Goal: Transaction & Acquisition: Purchase product/service

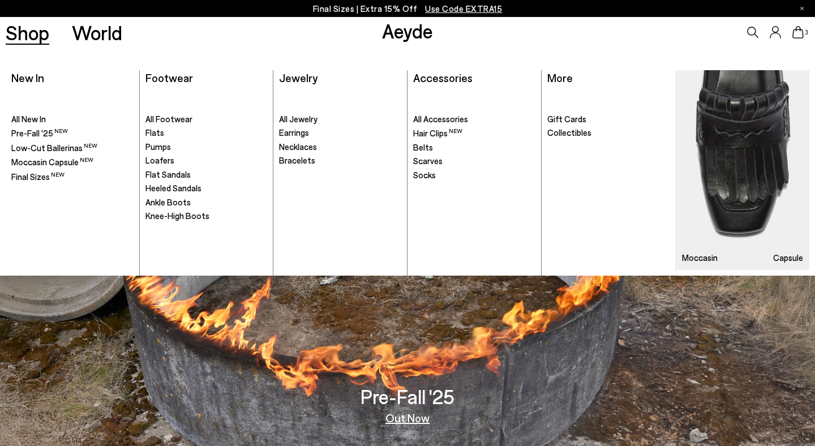
click at [32, 36] on link "Shop" at bounding box center [28, 33] width 44 height 20
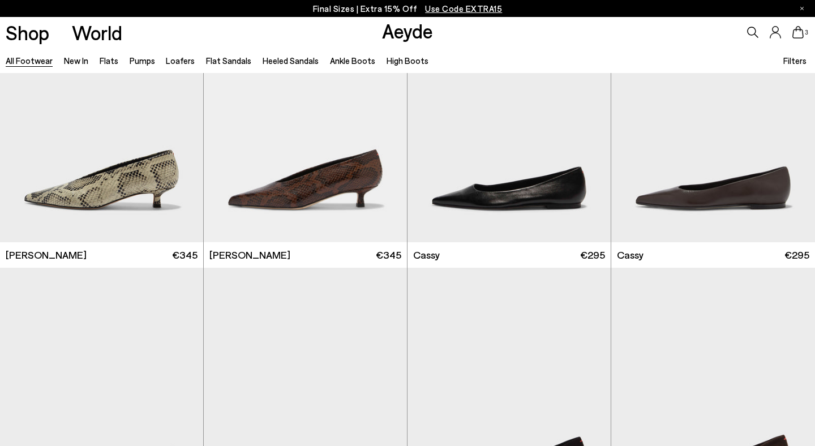
scroll to position [4023, 0]
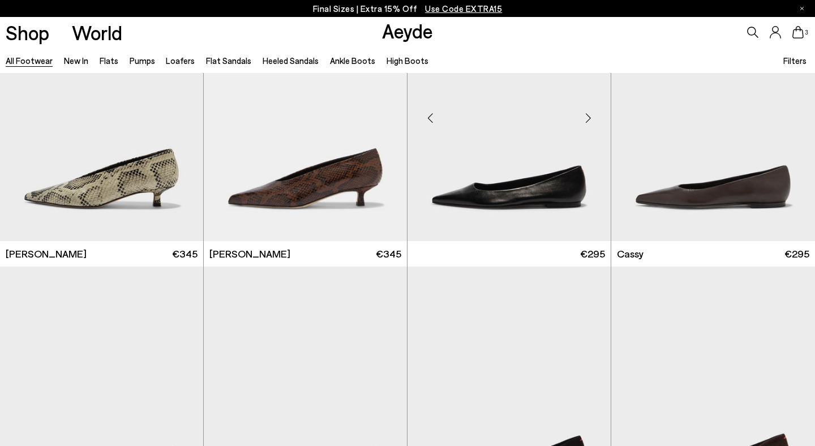
click at [458, 178] on img at bounding box center [509, 113] width 203 height 255
click at [517, 181] on img "1 / 6" at bounding box center [509, 113] width 203 height 255
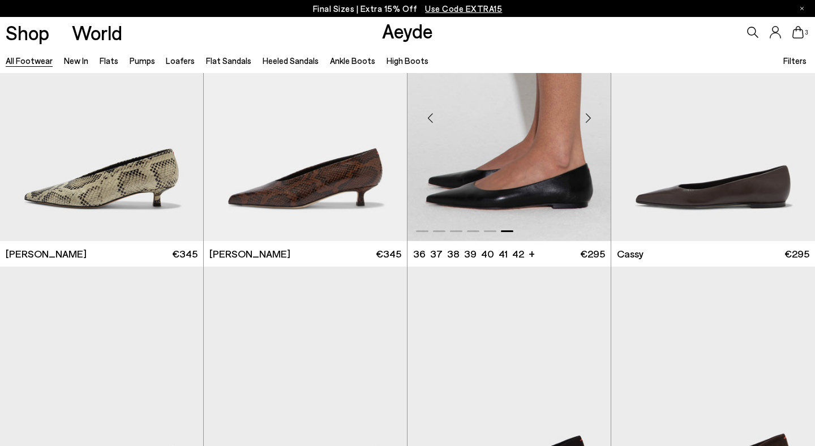
click at [540, 159] on img "6 / 6" at bounding box center [509, 113] width 203 height 255
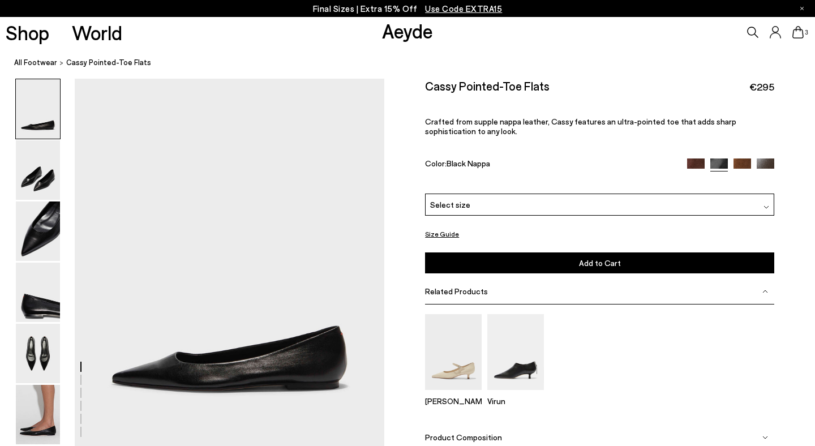
click at [767, 159] on img at bounding box center [766, 168] width 18 height 18
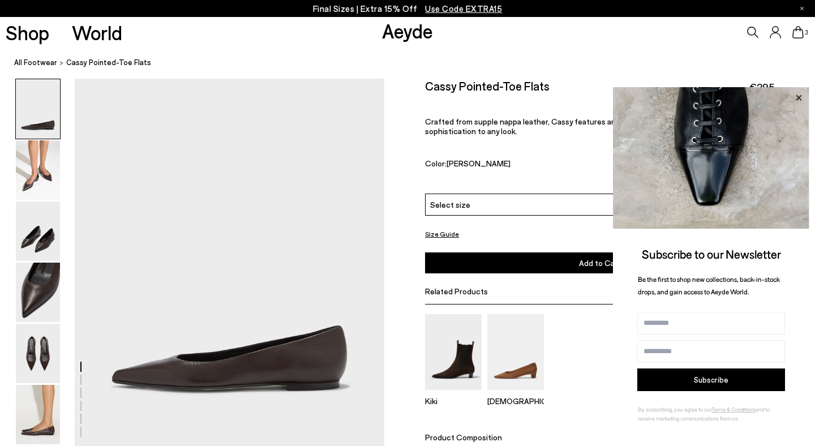
click at [801, 95] on icon at bounding box center [799, 98] width 15 height 15
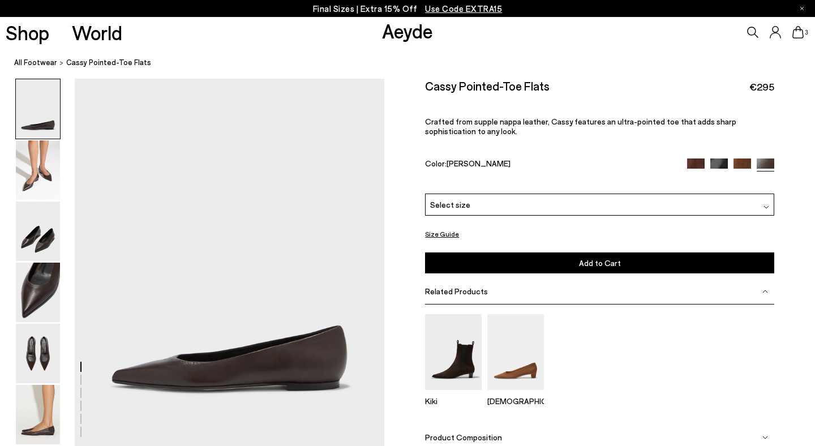
click at [721, 159] on img at bounding box center [720, 168] width 18 height 18
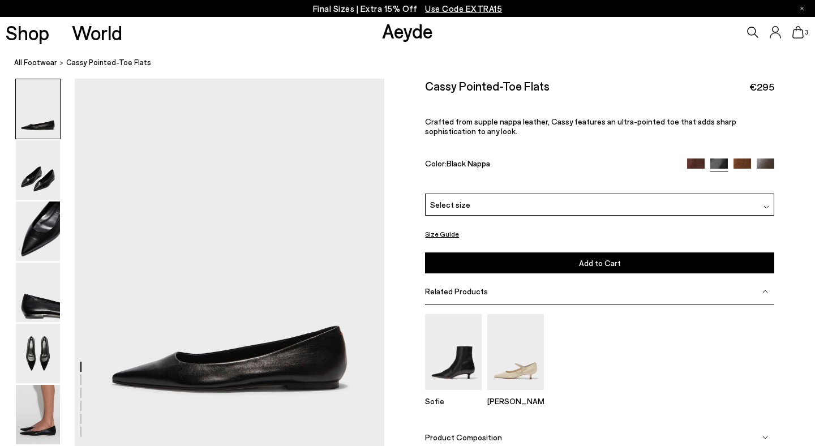
click at [591, 194] on div "Select size" at bounding box center [599, 205] width 349 height 22
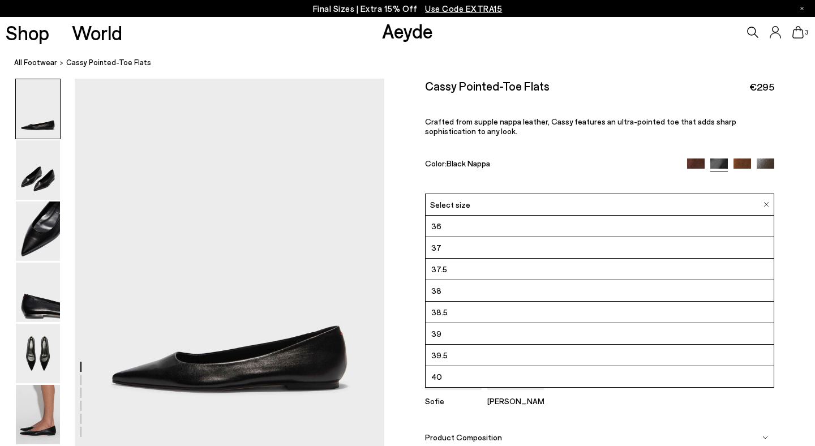
click at [508, 302] on li "38.5" at bounding box center [600, 313] width 348 height 22
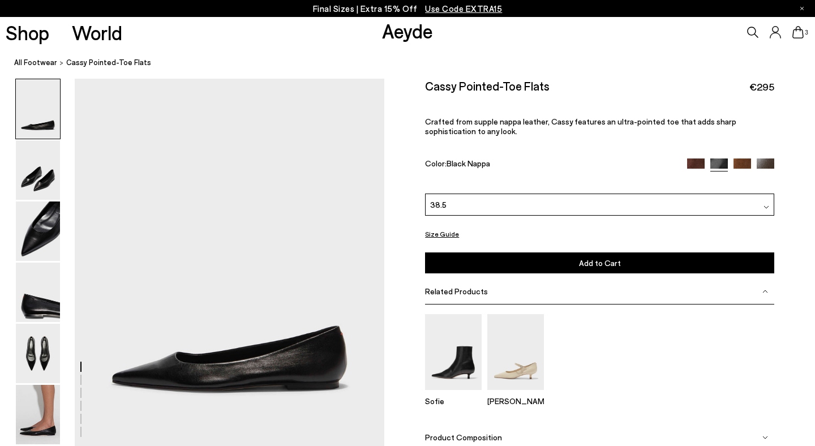
click at [603, 258] on span "Add to Cart" at bounding box center [600, 263] width 42 height 10
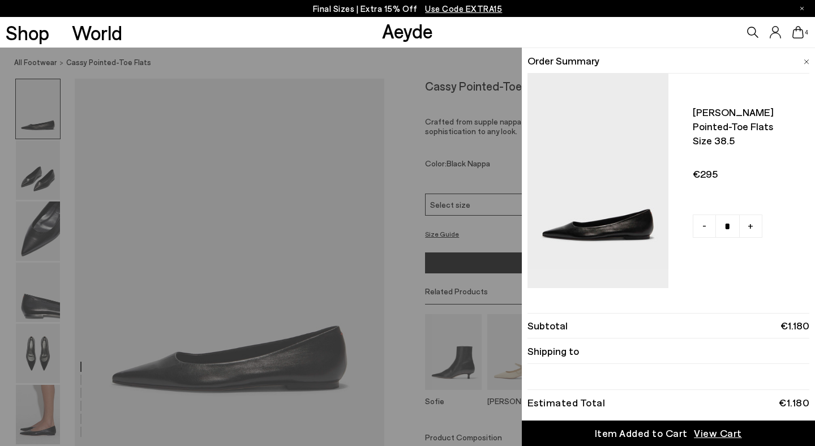
click at [798, 33] on icon at bounding box center [798, 32] width 11 height 12
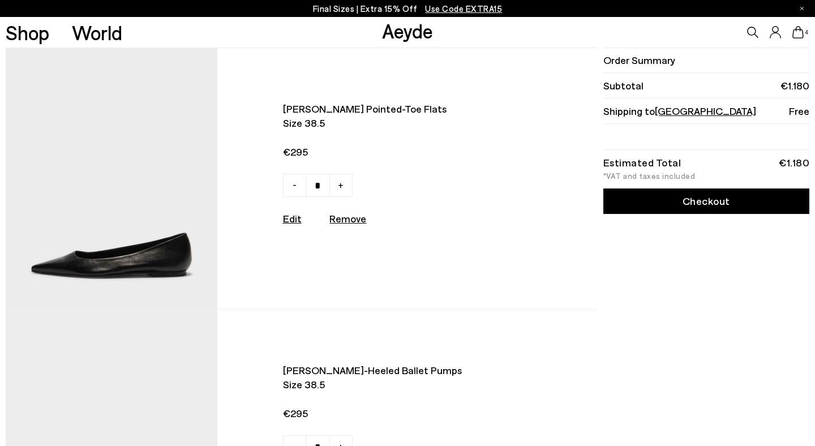
click at [296, 183] on span "-" at bounding box center [295, 185] width 4 height 14
type input "*"
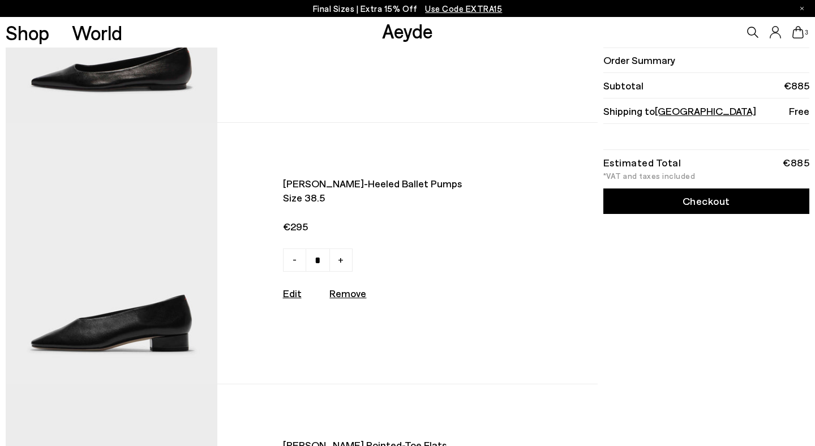
scroll to position [200, 0]
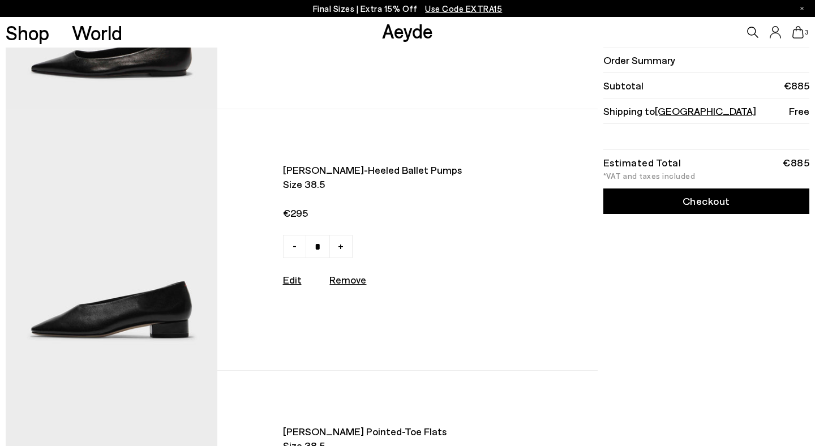
click at [168, 236] on img at bounding box center [112, 239] width 212 height 261
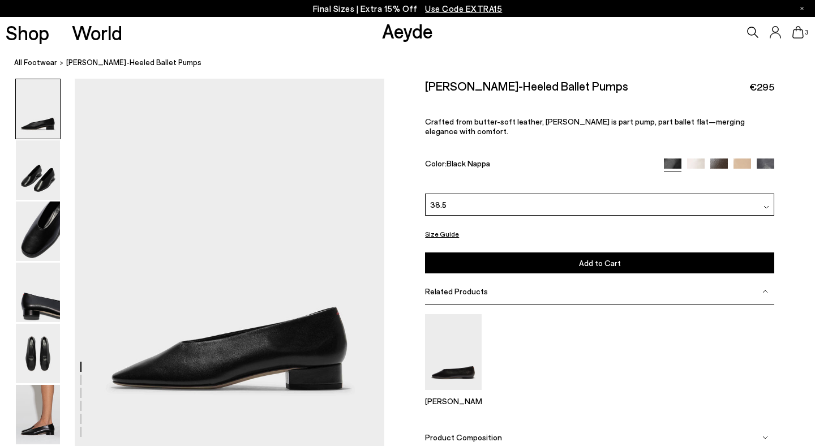
click at [800, 31] on icon at bounding box center [798, 32] width 11 height 12
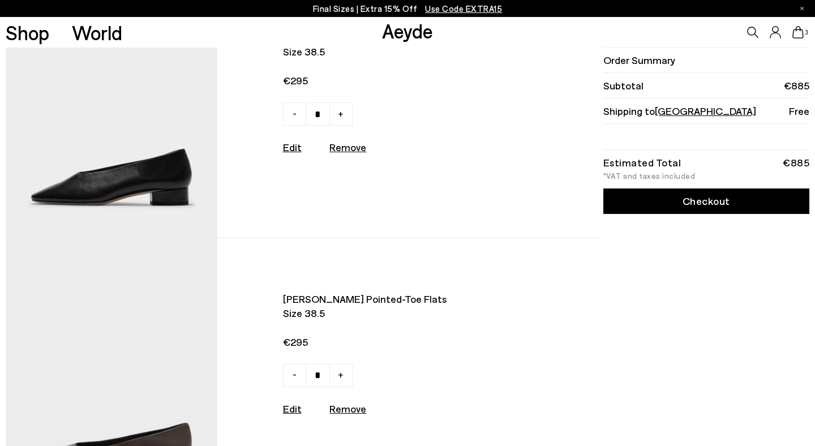
scroll to position [262, 0]
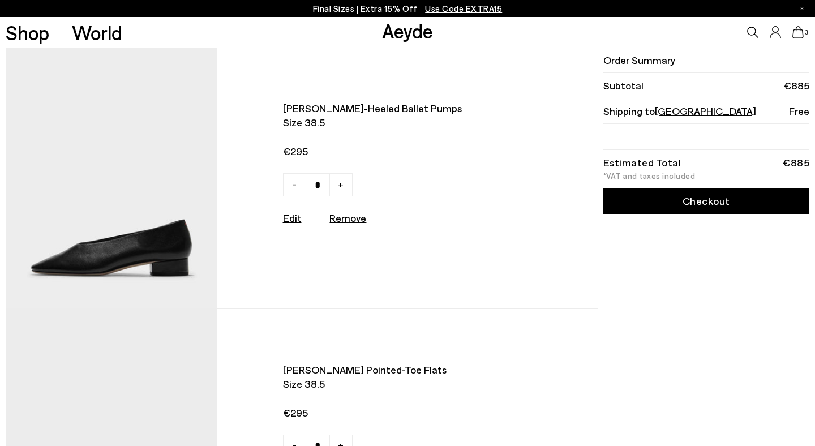
click at [360, 219] on u "Remove" at bounding box center [348, 218] width 37 height 12
type input "*"
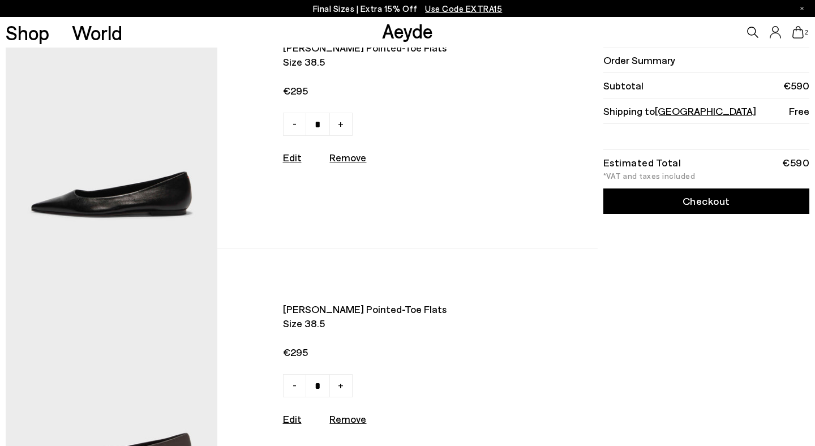
scroll to position [64, 0]
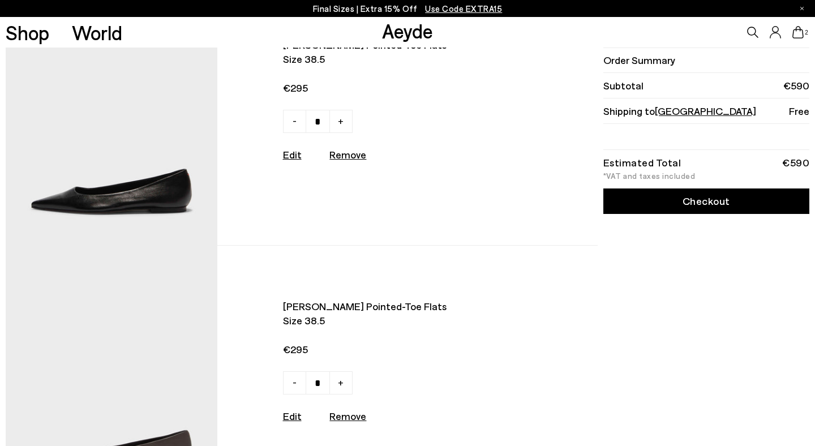
click at [682, 201] on link "Checkout" at bounding box center [707, 201] width 206 height 25
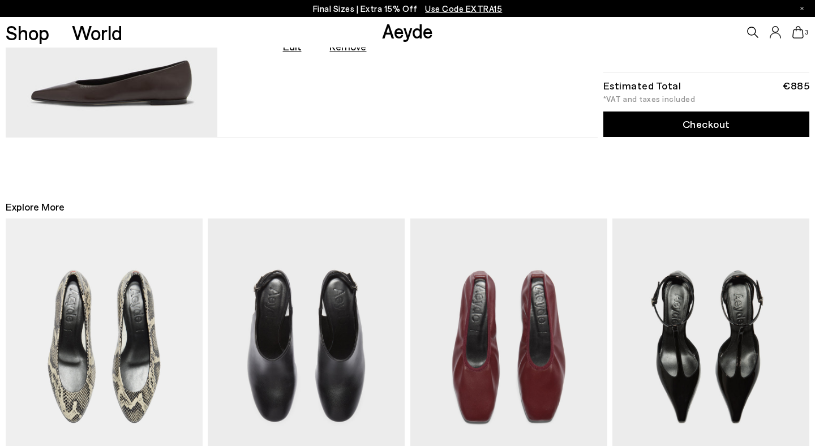
scroll to position [1177, 0]
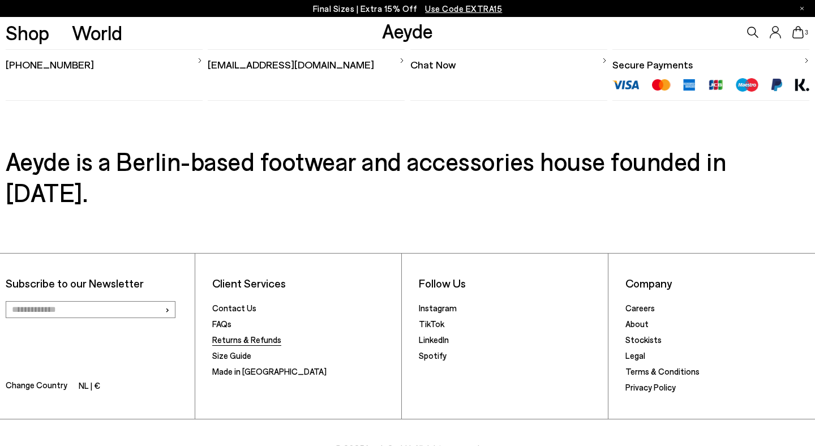
click at [259, 335] on link "Returns & Refunds" at bounding box center [246, 340] width 69 height 10
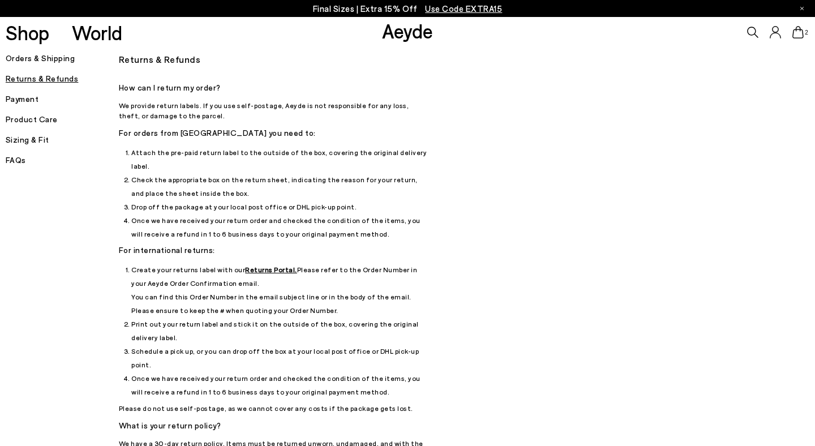
click at [796, 35] on icon at bounding box center [798, 32] width 11 height 12
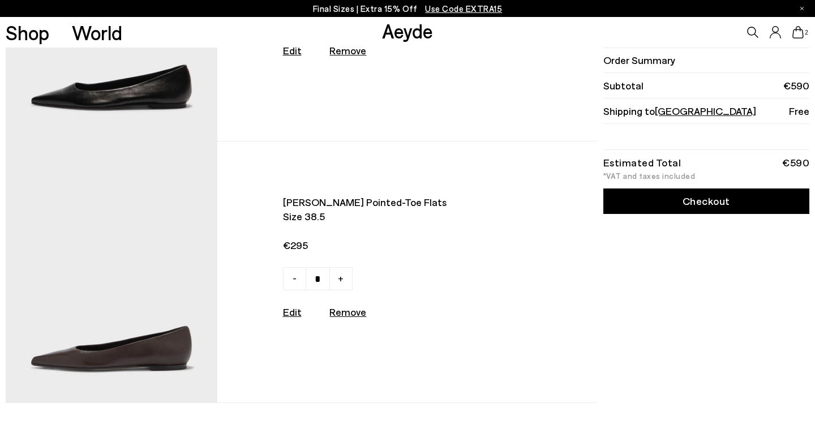
scroll to position [207, 0]
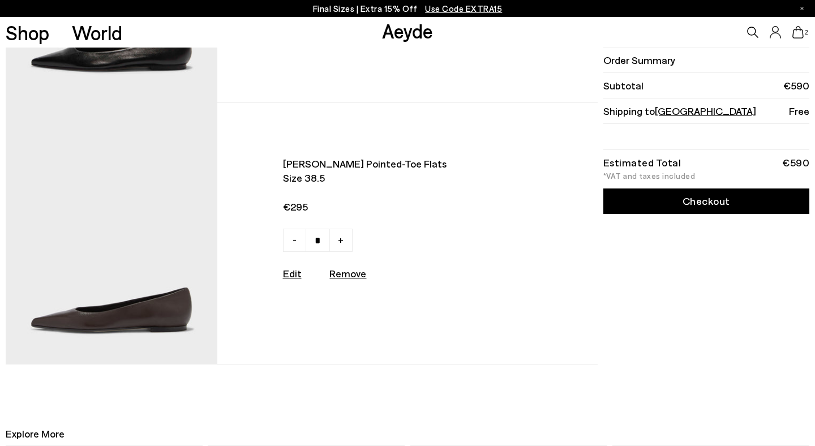
click at [349, 272] on u "Remove" at bounding box center [348, 273] width 37 height 12
type input "*"
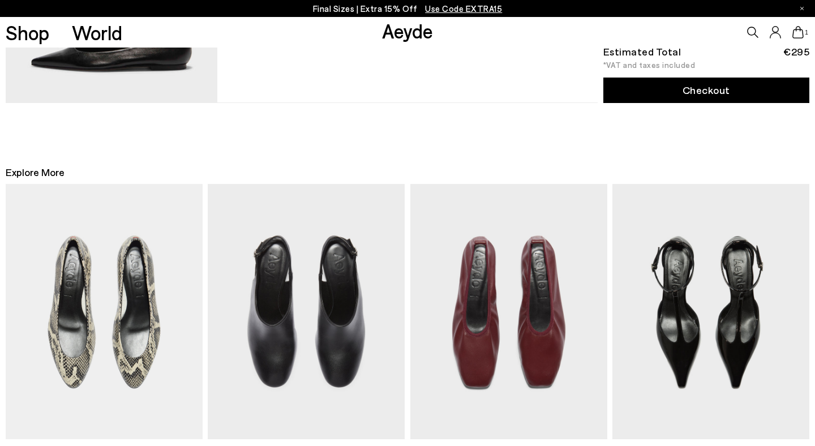
scroll to position [0, 0]
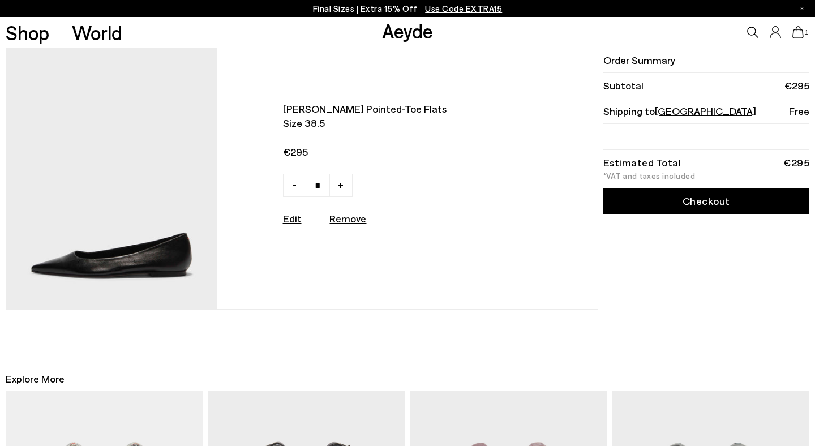
click at [676, 199] on link "Checkout" at bounding box center [707, 201] width 206 height 25
